Goal: Task Accomplishment & Management: Complete application form

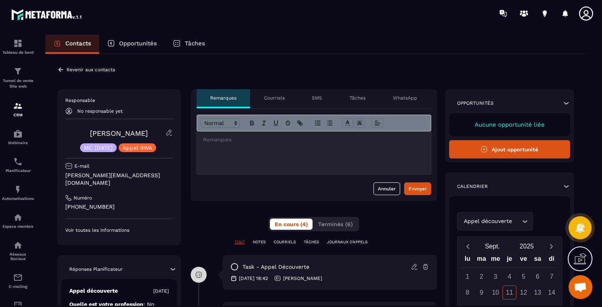
click at [565, 104] on icon at bounding box center [567, 103] width 8 height 8
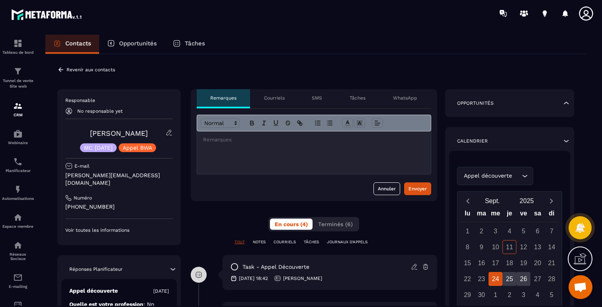
click at [565, 104] on icon at bounding box center [567, 103] width 8 height 8
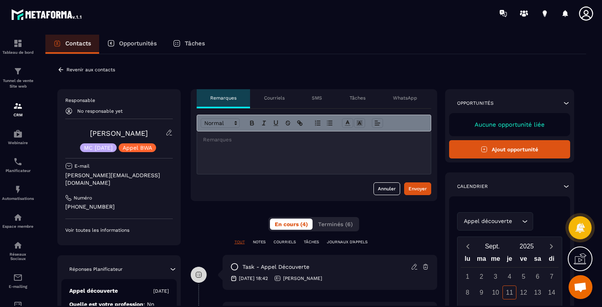
click at [527, 127] on p "Aucune opportunité liée" at bounding box center [510, 124] width 106 height 7
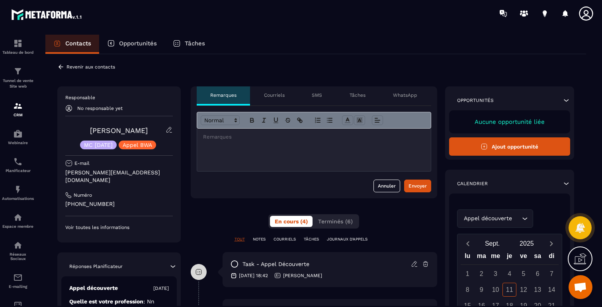
click at [518, 142] on button "Ajout opportunité" at bounding box center [510, 146] width 122 height 18
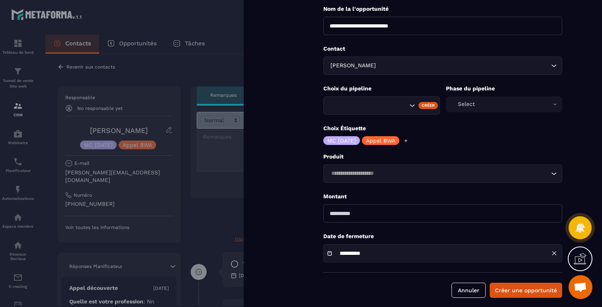
scroll to position [55, 0]
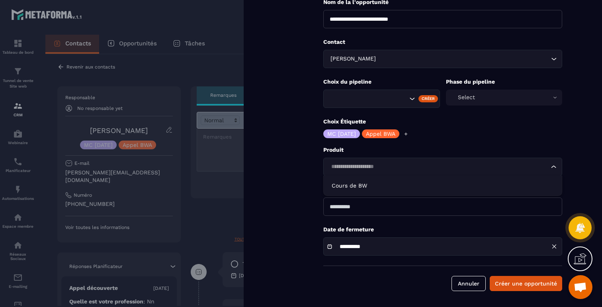
click at [504, 168] on input "Search for option" at bounding box center [439, 167] width 221 height 9
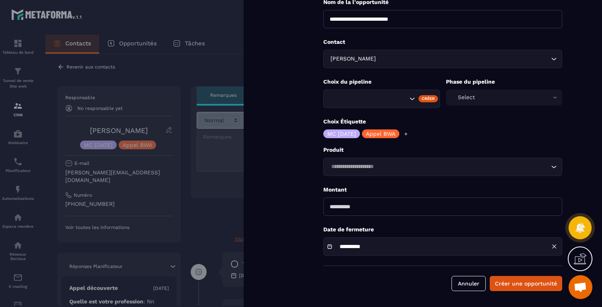
click at [510, 143] on form "**********" at bounding box center [443, 126] width 319 height 362
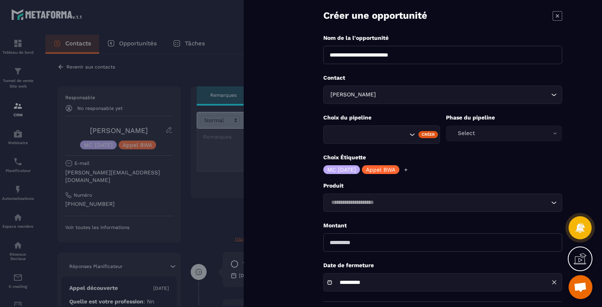
scroll to position [0, 0]
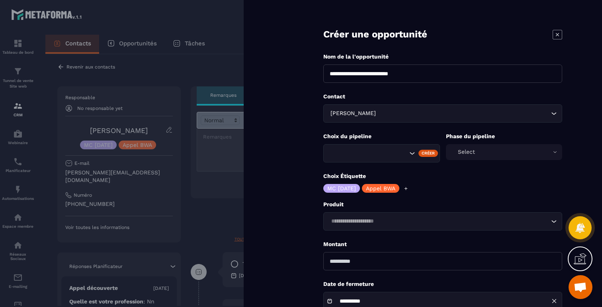
click at [563, 31] on form "**********" at bounding box center [443, 181] width 319 height 362
click at [554, 36] on icon at bounding box center [558, 35] width 10 height 10
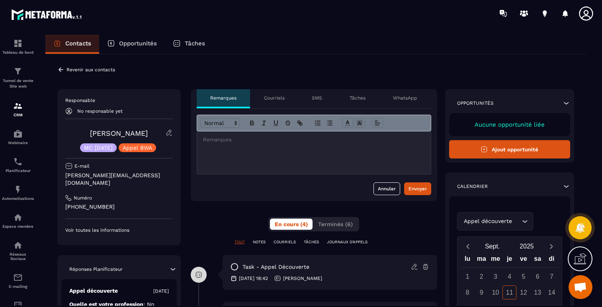
click at [64, 70] on icon at bounding box center [60, 69] width 7 height 7
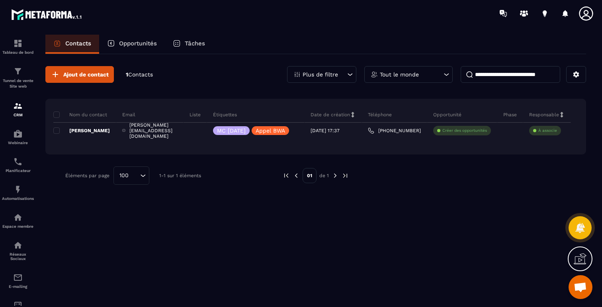
click at [201, 116] on p "Liste" at bounding box center [195, 115] width 11 height 6
click at [387, 76] on p "Tout le monde" at bounding box center [399, 75] width 39 height 6
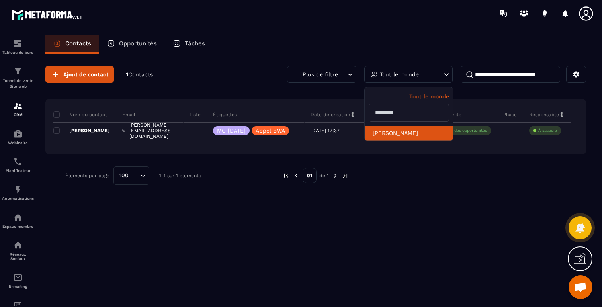
click at [381, 131] on li "[PERSON_NAME]" at bounding box center [409, 133] width 88 height 15
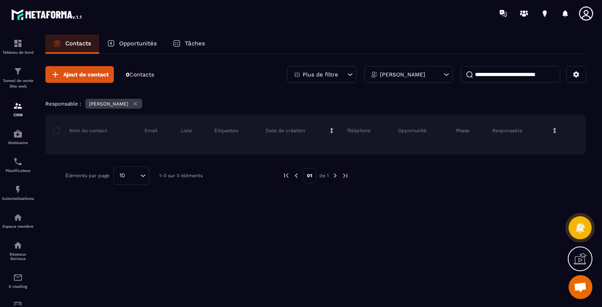
click at [337, 74] on p "Plus de filtre" at bounding box center [320, 75] width 35 height 6
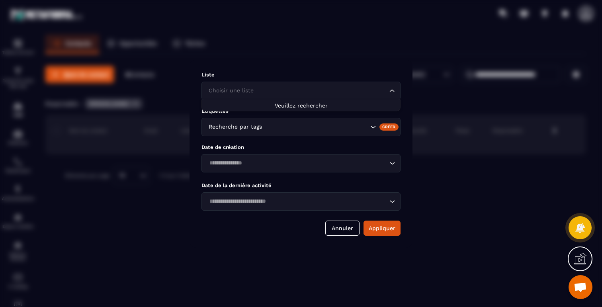
click at [341, 94] on input "Search for option" at bounding box center [297, 90] width 181 height 9
click at [316, 105] on span "Veuillez rechercher" at bounding box center [301, 105] width 53 height 6
type input "*"
click at [342, 233] on button "Annuler" at bounding box center [342, 228] width 34 height 15
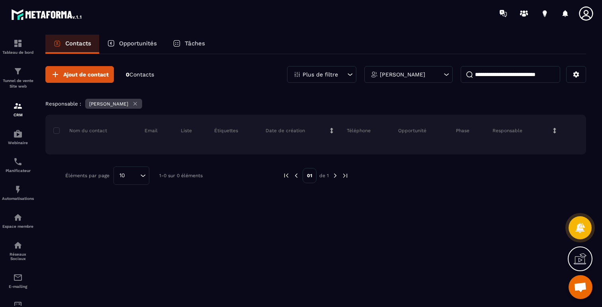
click at [314, 246] on div "Ajout de contact 0 Contacts Plus de filtre [PERSON_NAME] : [PERSON_NAME] du con…" at bounding box center [315, 180] width 541 height 252
